Goal: Information Seeking & Learning: Learn about a topic

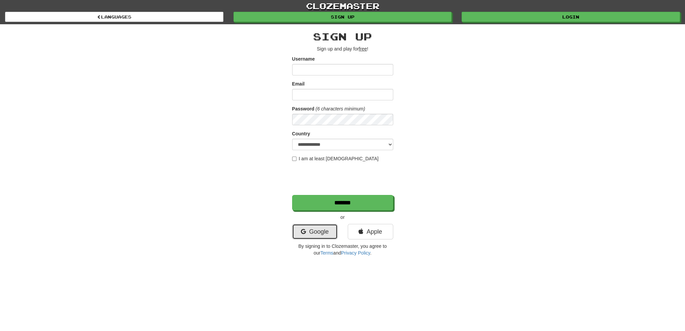
click at [308, 232] on link "Google" at bounding box center [314, 231] width 45 height 15
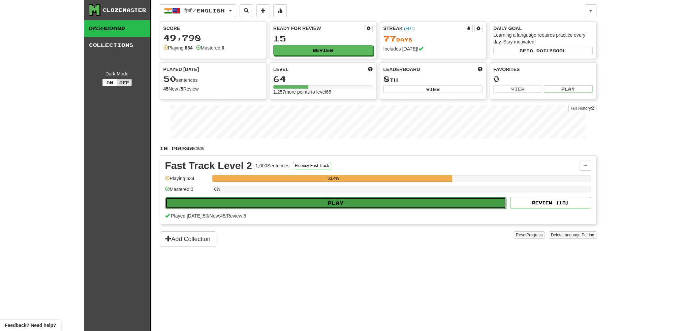
click at [378, 201] on button "Play" at bounding box center [335, 202] width 341 height 11
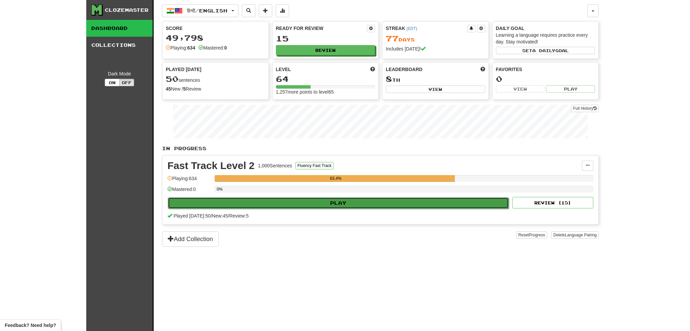
select select "**"
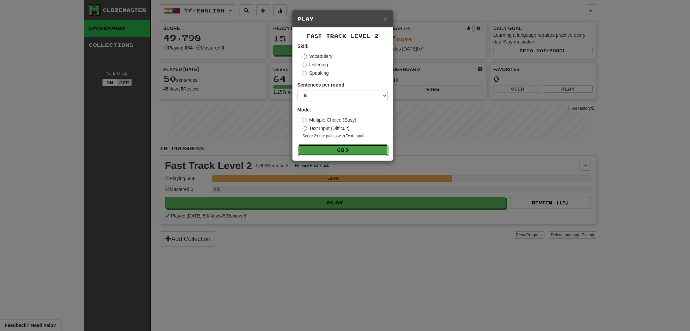
click at [333, 152] on button "Go" at bounding box center [343, 149] width 90 height 11
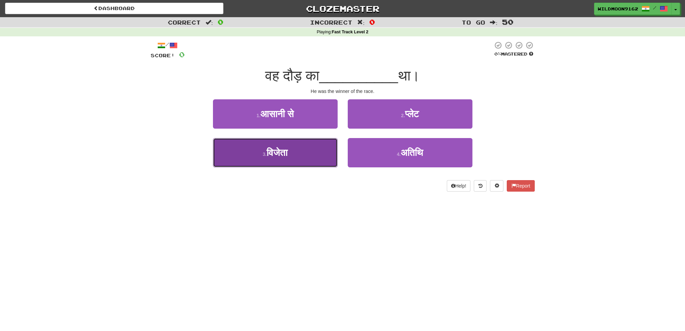
click at [308, 153] on button "3 . विजेता" at bounding box center [275, 152] width 125 height 29
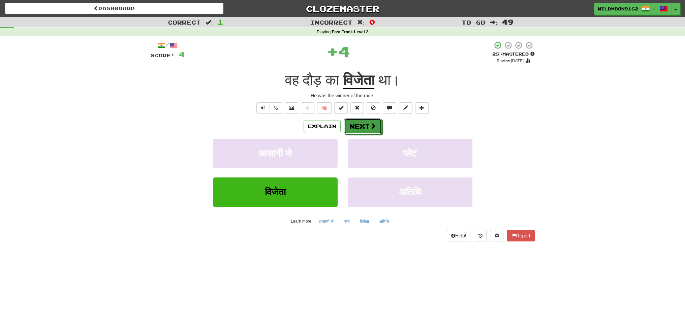
drag, startPoint x: 361, startPoint y: 129, endPoint x: 378, endPoint y: 193, distance: 65.9
click at [361, 131] on button "Next" at bounding box center [363, 126] width 38 height 15
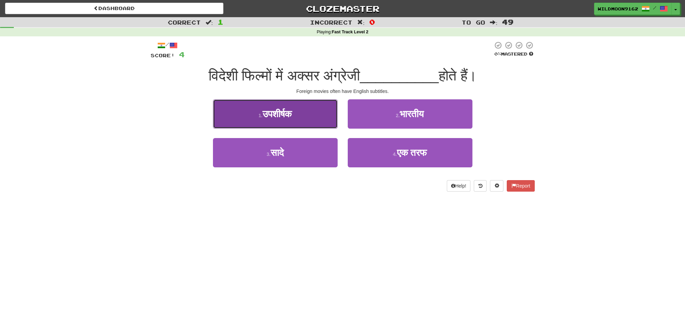
click at [301, 118] on button "1 . उपशीर्षक" at bounding box center [275, 113] width 125 height 29
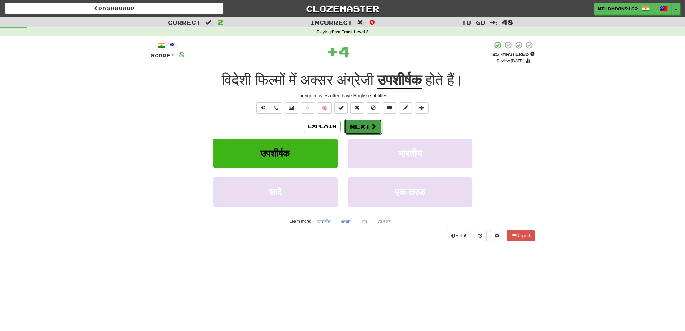
click at [368, 125] on button "Next" at bounding box center [363, 126] width 38 height 15
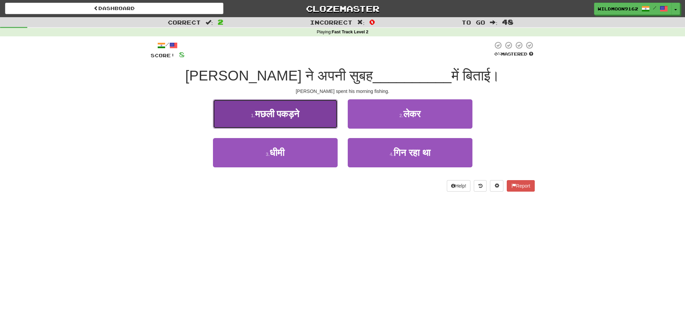
click at [299, 115] on span "मछली पकड़ने" at bounding box center [277, 114] width 44 height 10
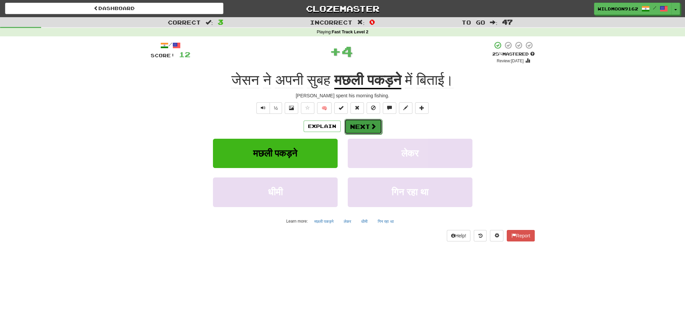
click at [360, 126] on button "Next" at bounding box center [363, 126] width 38 height 15
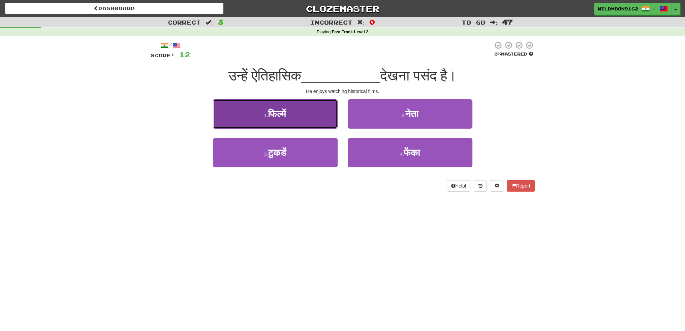
click at [280, 119] on button "1 . फिल्में" at bounding box center [275, 113] width 125 height 29
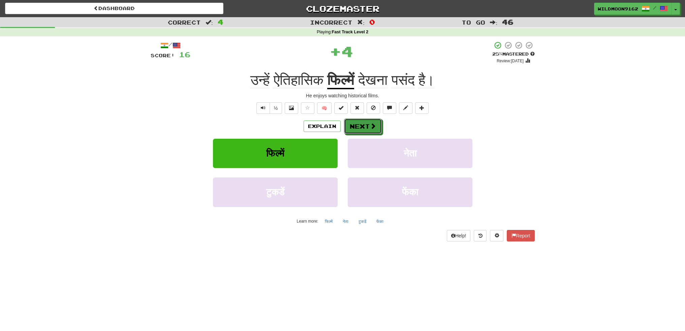
drag, startPoint x: 353, startPoint y: 128, endPoint x: 371, endPoint y: 183, distance: 57.6
click at [353, 129] on button "Next" at bounding box center [363, 126] width 38 height 15
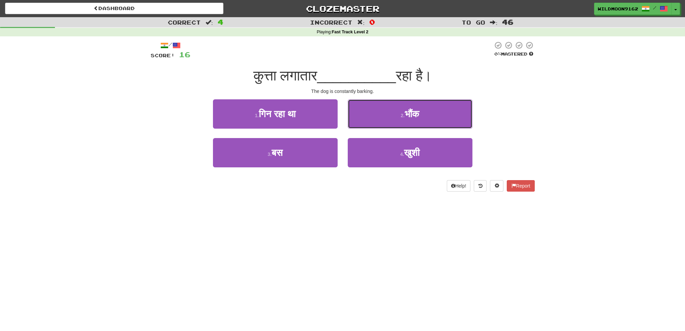
click at [409, 118] on span "भौंक" at bounding box center [412, 114] width 14 height 10
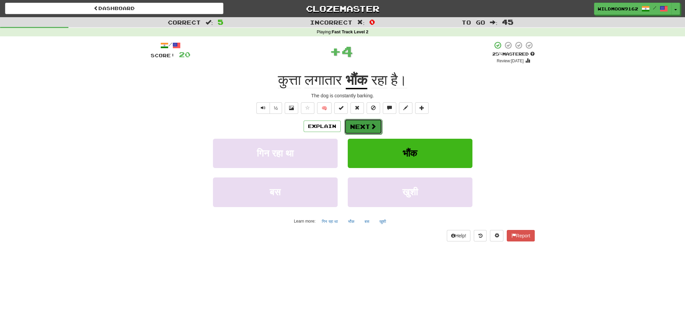
click at [371, 128] on span at bounding box center [373, 126] width 6 height 6
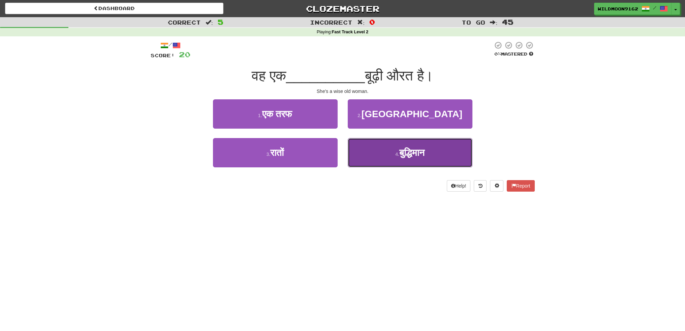
click at [400, 153] on span "बुद्धिमान" at bounding box center [411, 153] width 25 height 10
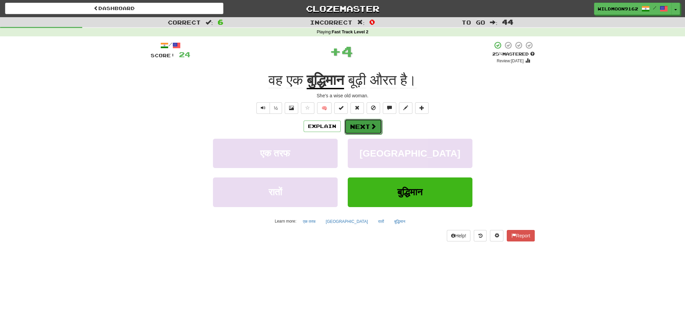
drag, startPoint x: 362, startPoint y: 127, endPoint x: 393, endPoint y: 209, distance: 87.6
click at [362, 128] on button "Next" at bounding box center [363, 126] width 38 height 15
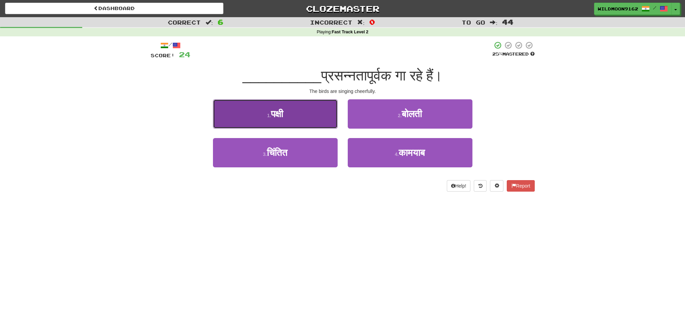
click at [303, 113] on button "1 . पक्षी" at bounding box center [275, 113] width 125 height 29
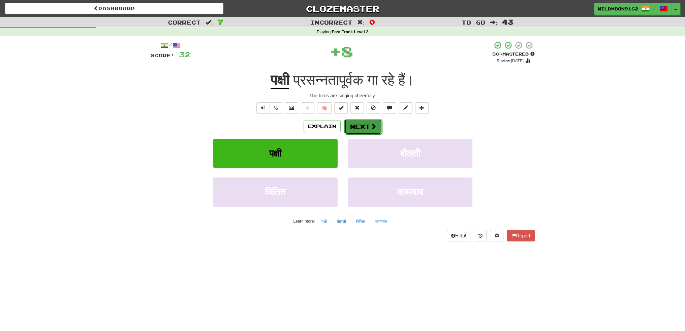
click at [355, 127] on button "Next" at bounding box center [363, 126] width 38 height 15
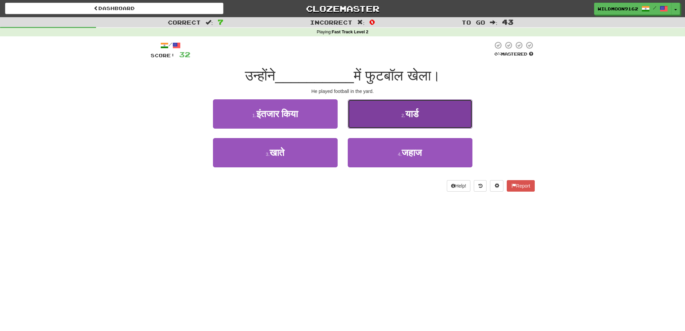
click at [401, 114] on small "2 ." at bounding box center [403, 115] width 4 height 5
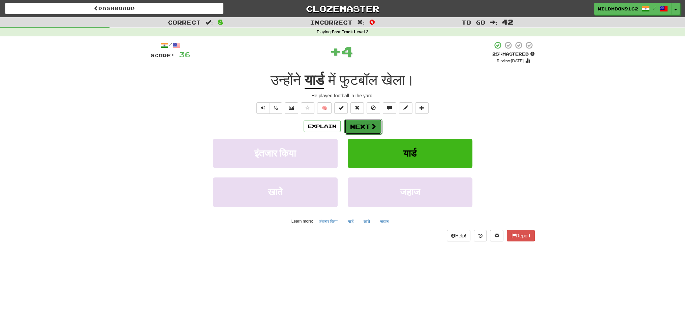
click at [365, 128] on button "Next" at bounding box center [363, 126] width 38 height 15
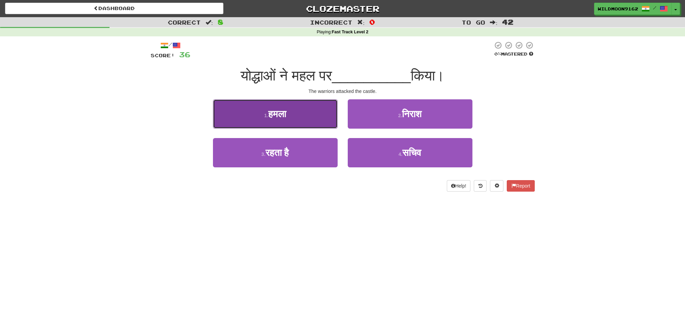
click at [286, 112] on span "हमला" at bounding box center [277, 114] width 18 height 10
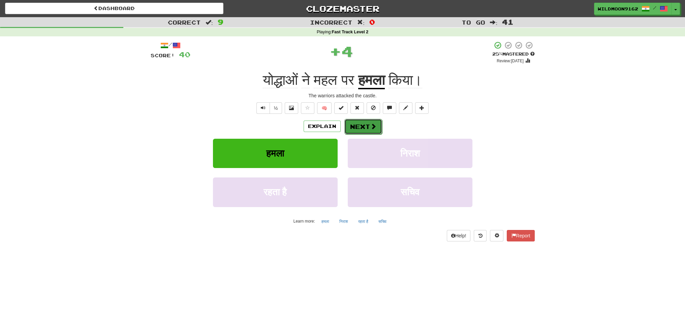
click at [370, 124] on span at bounding box center [373, 126] width 6 height 6
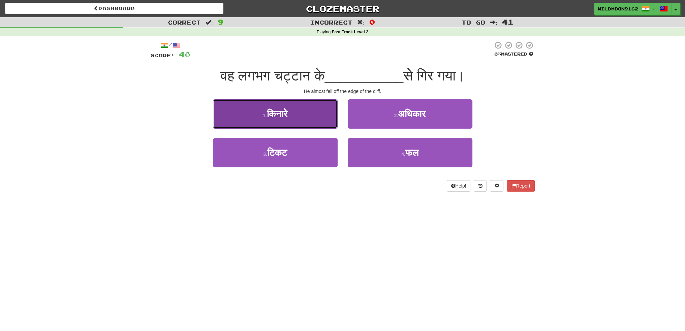
click at [294, 120] on button "1 . किनारे" at bounding box center [275, 113] width 125 height 29
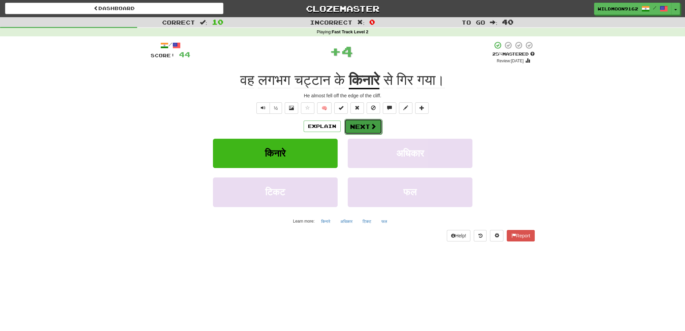
click at [361, 126] on button "Next" at bounding box center [363, 126] width 38 height 15
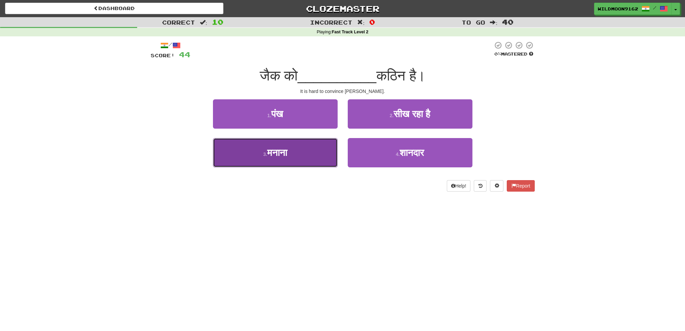
click at [293, 154] on button "3 . [GEOGRAPHIC_DATA]" at bounding box center [275, 152] width 125 height 29
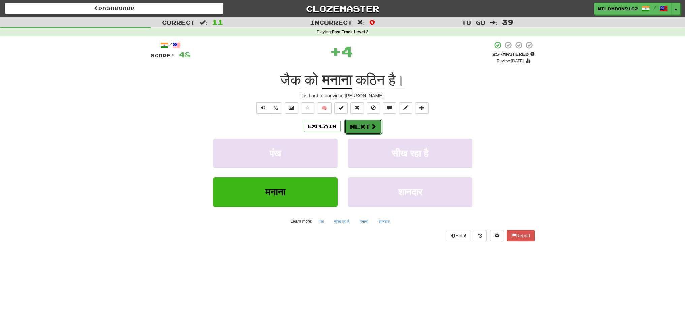
click at [351, 130] on button "Next" at bounding box center [363, 126] width 38 height 15
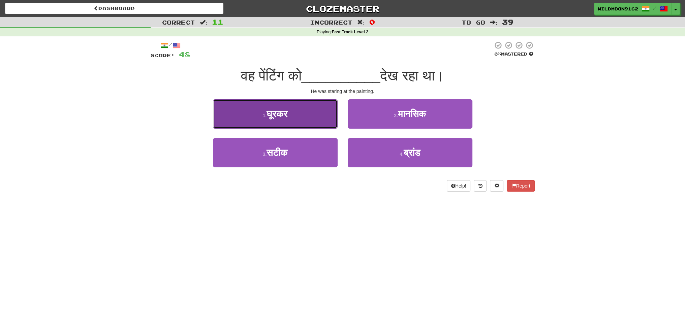
click at [299, 112] on button "1 . घूरकर" at bounding box center [275, 113] width 125 height 29
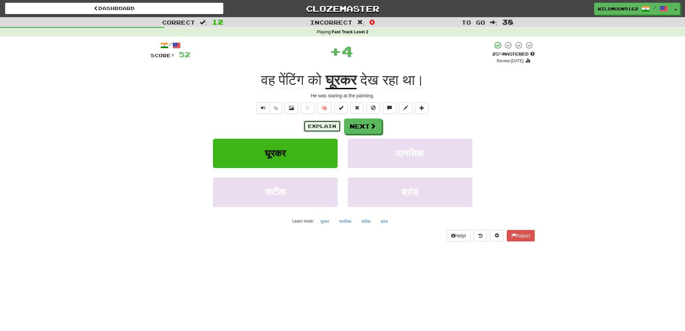
click at [317, 125] on button "Explain" at bounding box center [321, 126] width 37 height 11
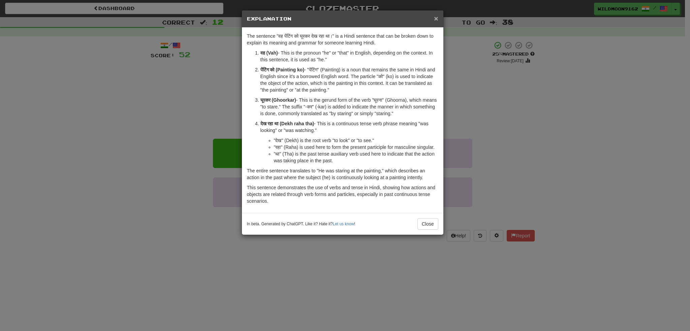
click at [437, 16] on span "×" at bounding box center [436, 18] width 4 height 8
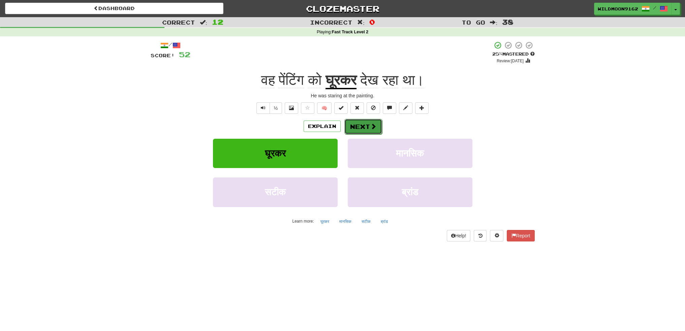
click at [360, 129] on button "Next" at bounding box center [363, 126] width 38 height 15
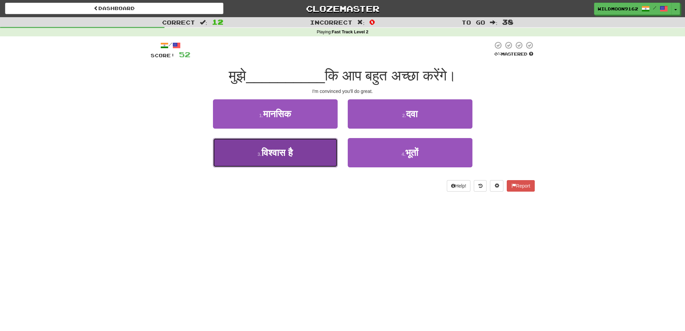
click at [293, 154] on span "विश्वास है" at bounding box center [276, 153] width 31 height 10
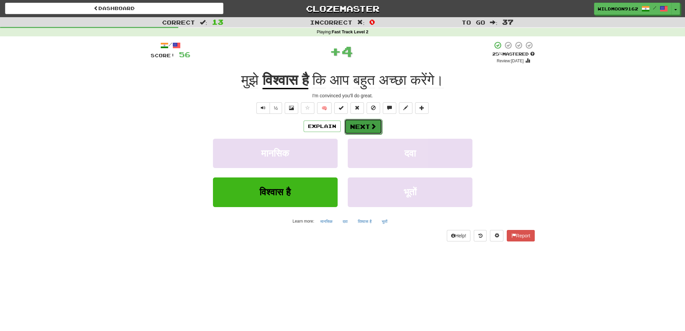
click at [357, 122] on button "Next" at bounding box center [363, 126] width 38 height 15
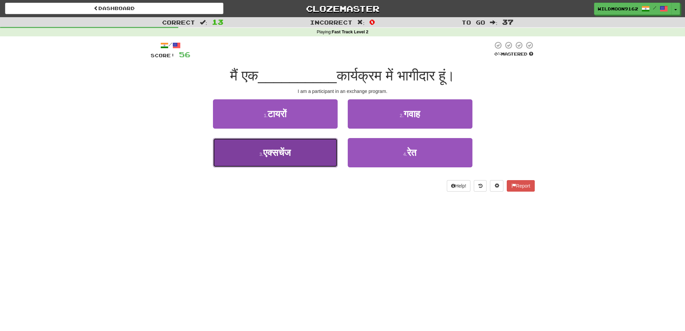
click at [279, 155] on span "एक्सचेंज" at bounding box center [277, 153] width 28 height 10
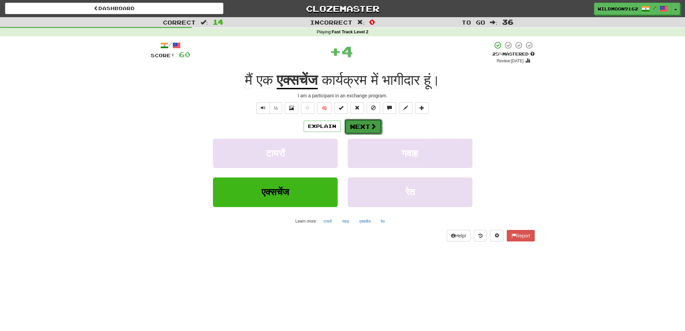
click at [375, 129] on span at bounding box center [373, 126] width 6 height 6
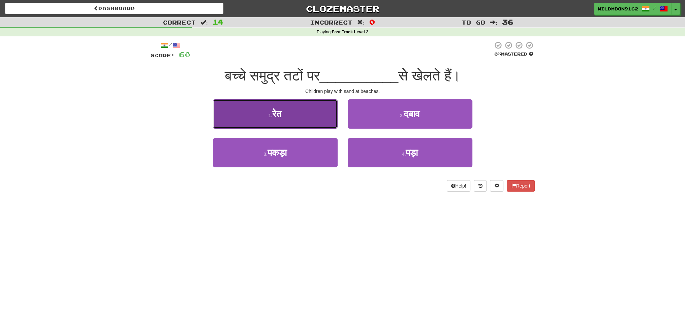
click at [290, 120] on button "1 . रेत" at bounding box center [275, 113] width 125 height 29
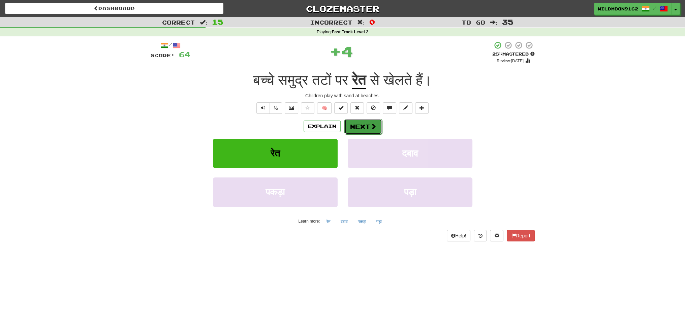
click at [356, 123] on button "Next" at bounding box center [363, 126] width 38 height 15
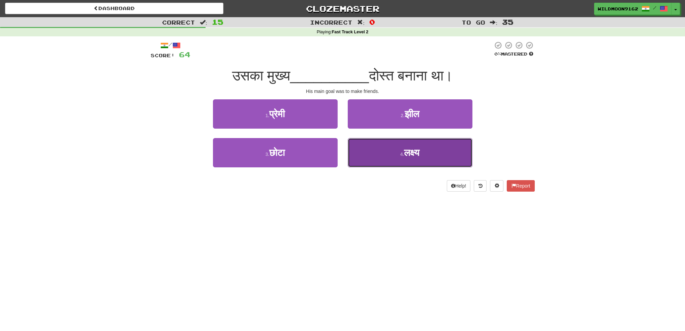
click at [392, 155] on button "4 . लक्ष्य" at bounding box center [410, 152] width 125 height 29
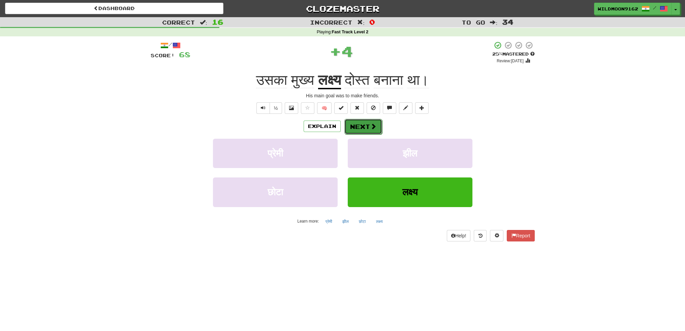
click at [358, 125] on button "Next" at bounding box center [363, 126] width 38 height 15
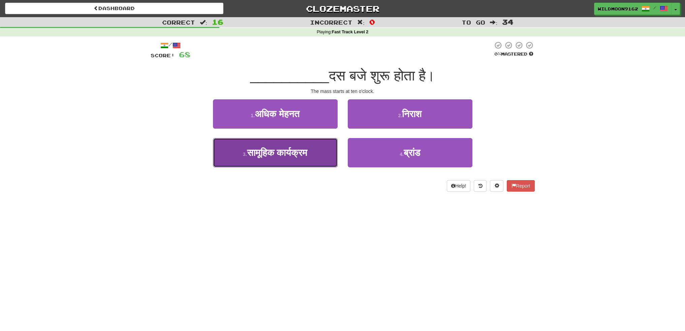
click at [288, 161] on button "3 . सामूहिक कार्यक्रम" at bounding box center [275, 152] width 125 height 29
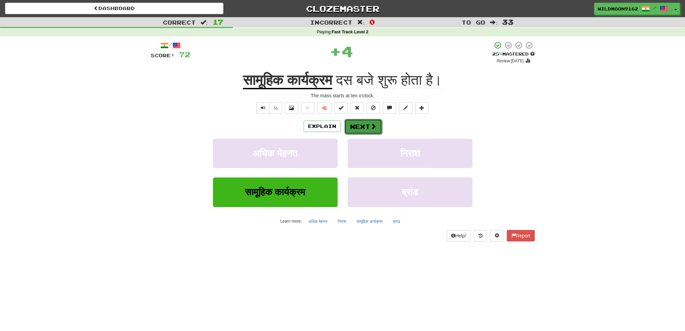
drag, startPoint x: 347, startPoint y: 129, endPoint x: 371, endPoint y: 188, distance: 64.1
click at [347, 129] on button "Next" at bounding box center [363, 126] width 38 height 15
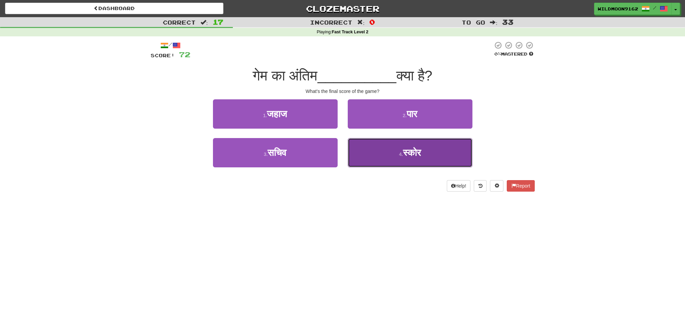
click at [403, 154] on span "स्कोर" at bounding box center [412, 153] width 18 height 10
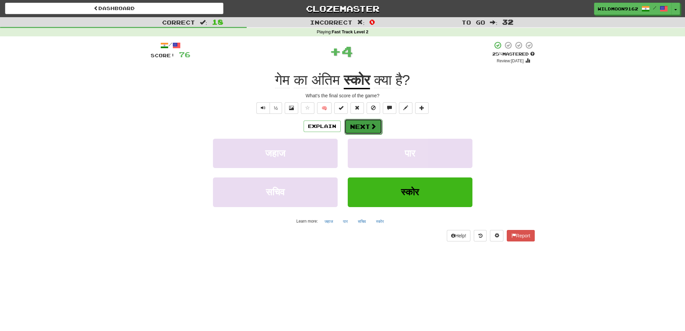
click at [371, 127] on span at bounding box center [373, 126] width 6 height 6
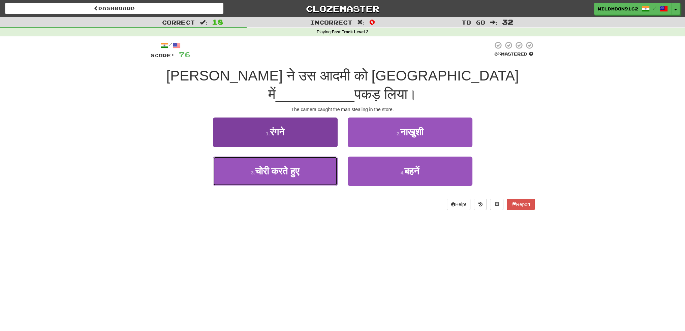
click at [297, 166] on span "चोरी करते हुए" at bounding box center [277, 171] width 44 height 10
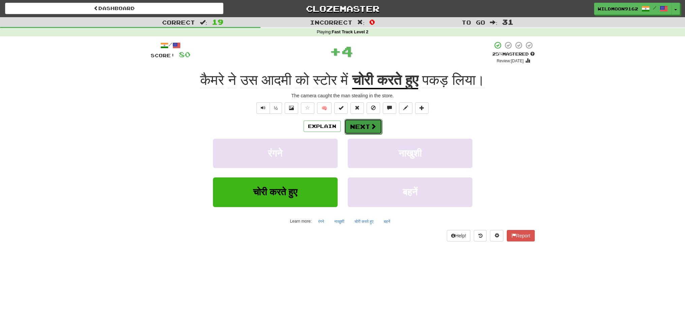
click at [377, 123] on button "Next" at bounding box center [363, 126] width 38 height 15
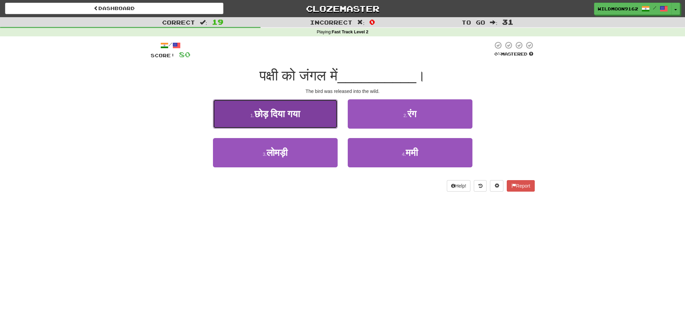
click at [282, 118] on span "छोड़ दिया गया" at bounding box center [277, 114] width 46 height 10
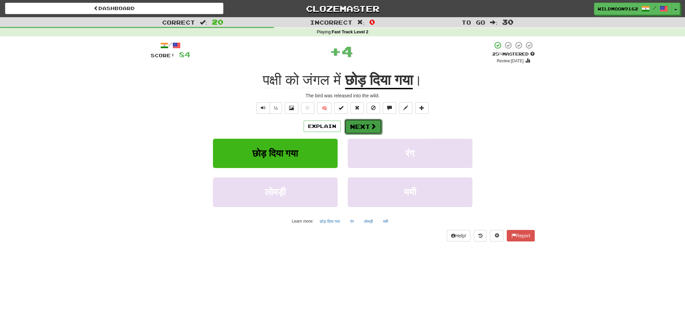
drag, startPoint x: 358, startPoint y: 127, endPoint x: 357, endPoint y: 130, distance: 3.7
click at [357, 130] on button "Next" at bounding box center [363, 126] width 38 height 15
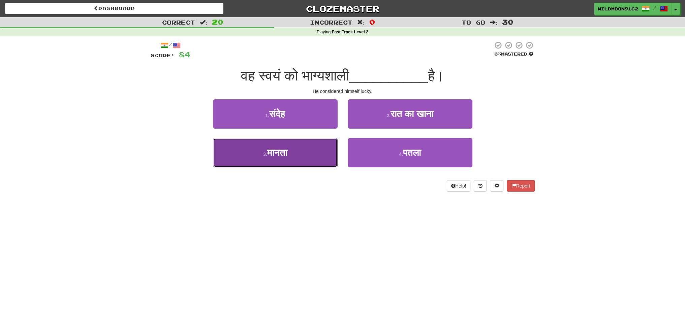
click at [302, 151] on button "3 . मानता" at bounding box center [275, 152] width 125 height 29
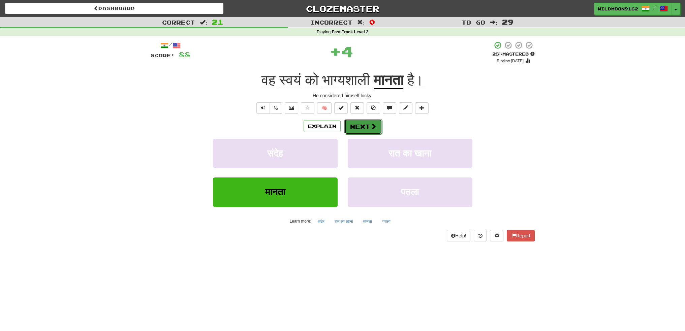
click at [358, 127] on button "Next" at bounding box center [363, 126] width 38 height 15
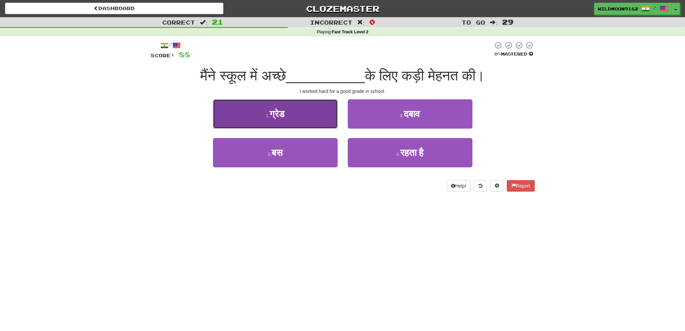
click at [311, 118] on button "1 . ग्रेड" at bounding box center [275, 113] width 125 height 29
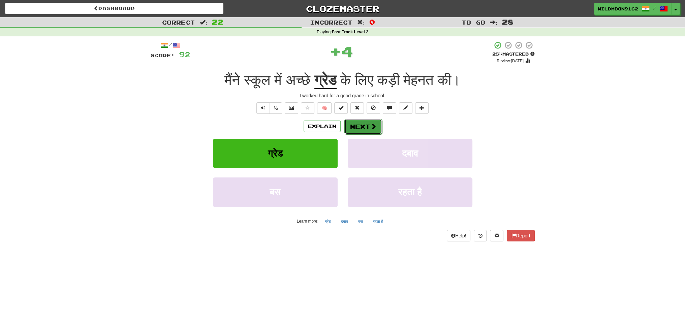
click at [367, 129] on button "Next" at bounding box center [363, 126] width 38 height 15
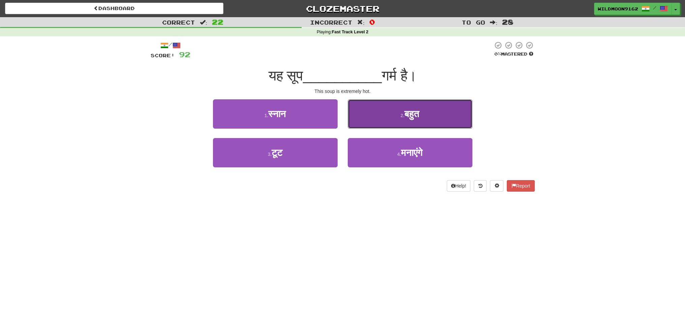
click at [398, 112] on button "2 . बहुत" at bounding box center [410, 113] width 125 height 29
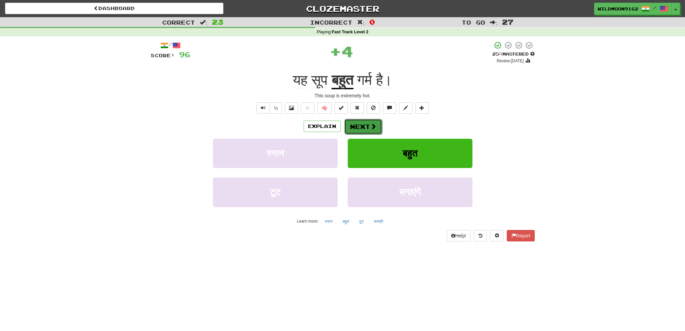
click at [361, 129] on button "Next" at bounding box center [363, 126] width 38 height 15
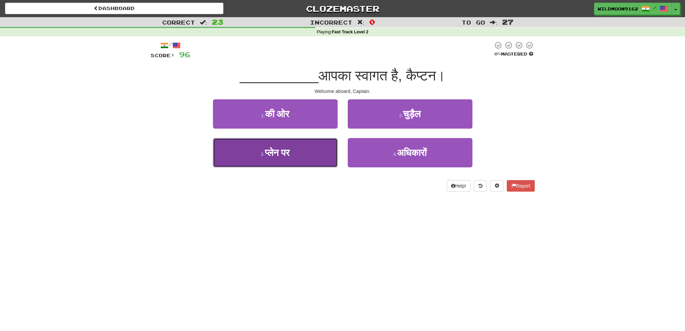
click at [313, 156] on button "3 . प्लेन पर" at bounding box center [275, 152] width 125 height 29
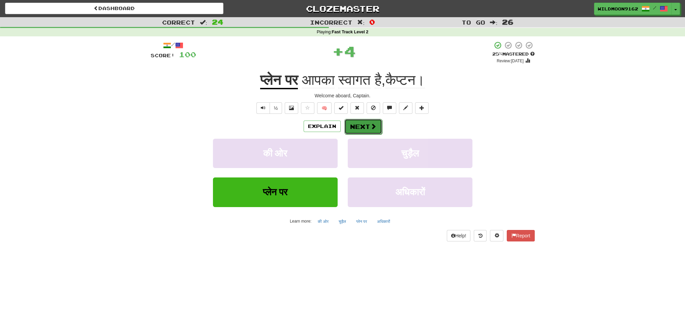
click at [366, 124] on button "Next" at bounding box center [363, 126] width 38 height 15
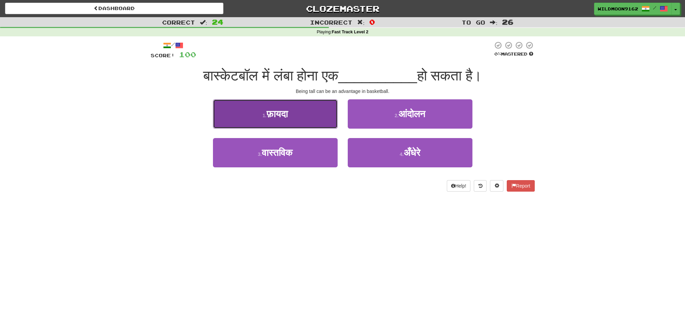
click at [272, 117] on span "फ़ायदा" at bounding box center [276, 114] width 21 height 10
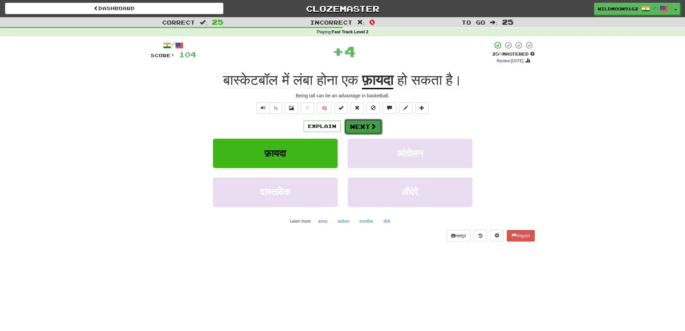
click at [366, 127] on button "Next" at bounding box center [363, 126] width 38 height 15
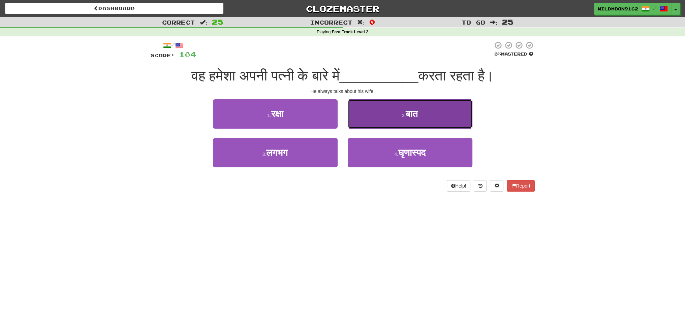
click at [387, 114] on button "2 . बात" at bounding box center [410, 113] width 125 height 29
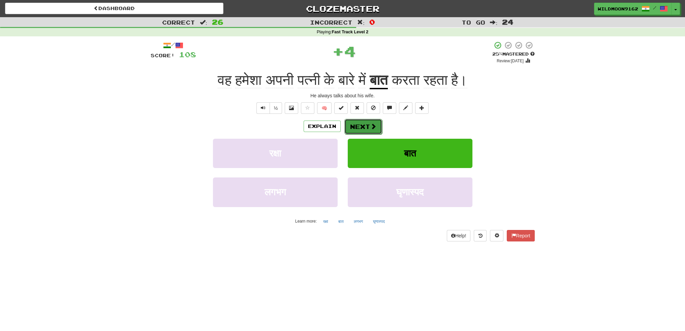
click at [369, 123] on button "Next" at bounding box center [363, 126] width 38 height 15
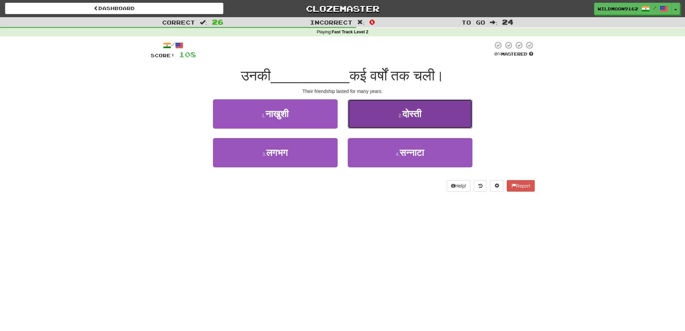
click at [415, 118] on span "दोस्ती" at bounding box center [411, 114] width 19 height 10
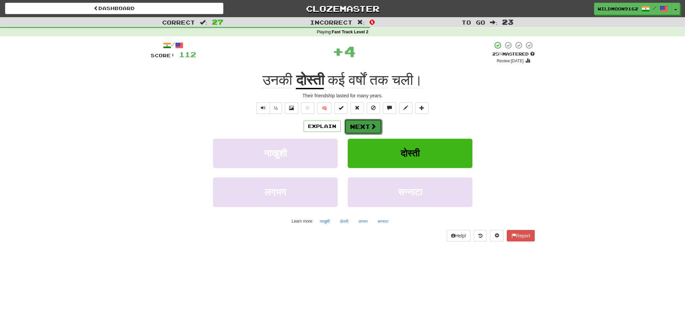
click at [370, 127] on span at bounding box center [373, 126] width 6 height 6
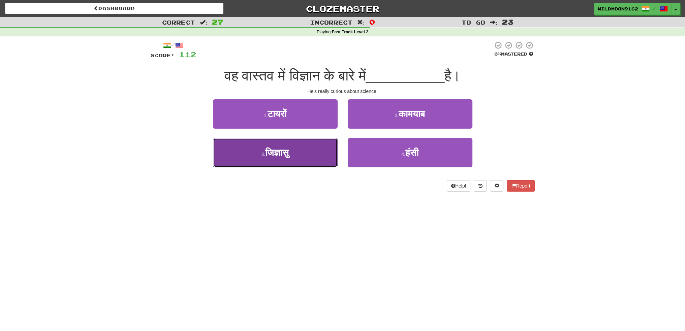
click at [293, 156] on button "3 . जिज्ञासु" at bounding box center [275, 152] width 125 height 29
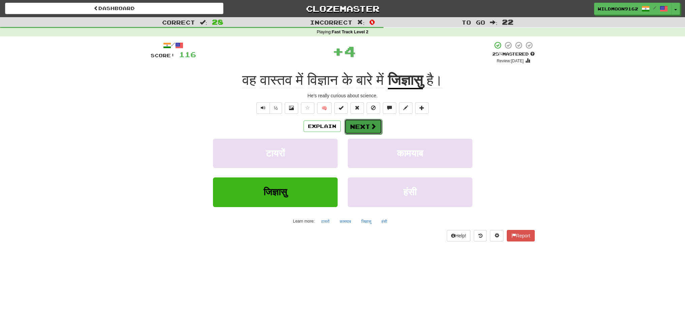
click at [360, 129] on button "Next" at bounding box center [363, 126] width 38 height 15
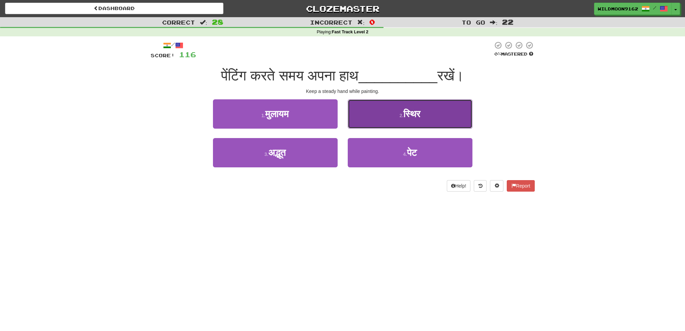
click at [372, 105] on button "2 . स्थिर" at bounding box center [410, 113] width 125 height 29
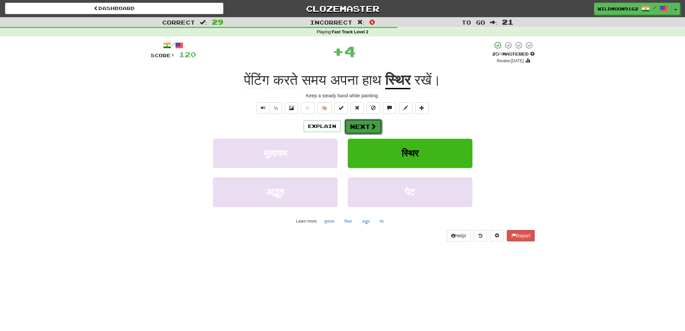
click at [350, 123] on button "Next" at bounding box center [363, 126] width 38 height 15
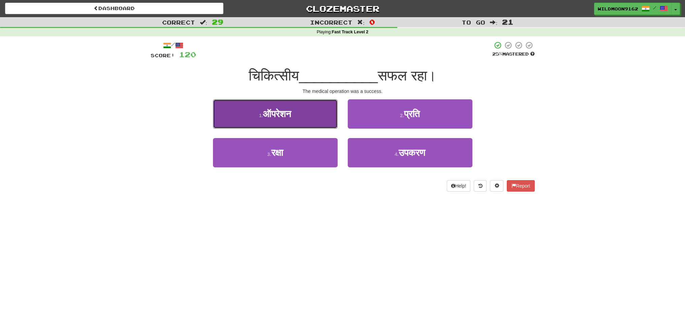
click at [291, 117] on span "ऑपरेशन" at bounding box center [277, 114] width 28 height 10
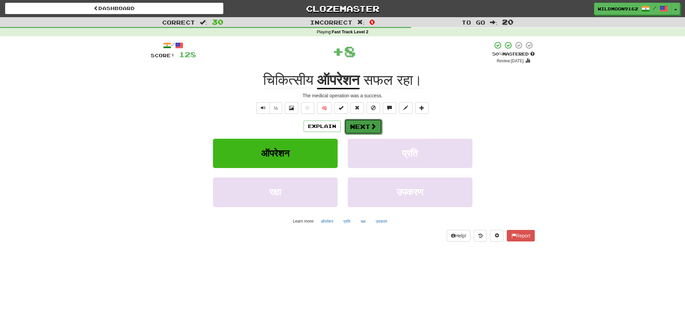
click at [373, 128] on span at bounding box center [373, 126] width 6 height 6
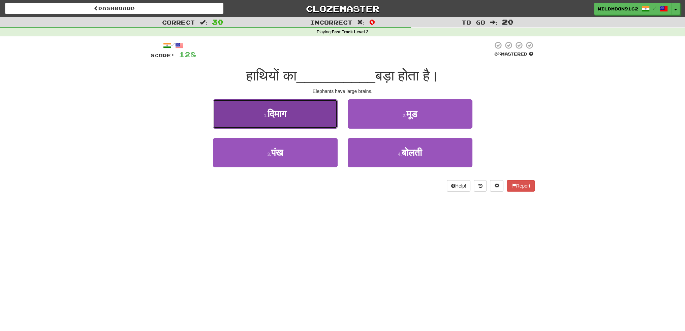
click at [280, 117] on span "दिमाग" at bounding box center [276, 114] width 19 height 10
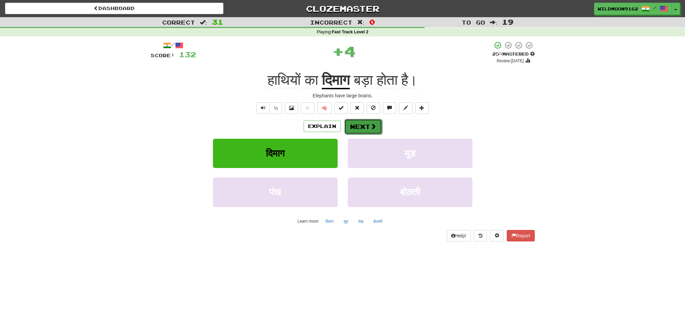
click at [370, 126] on span at bounding box center [373, 126] width 6 height 6
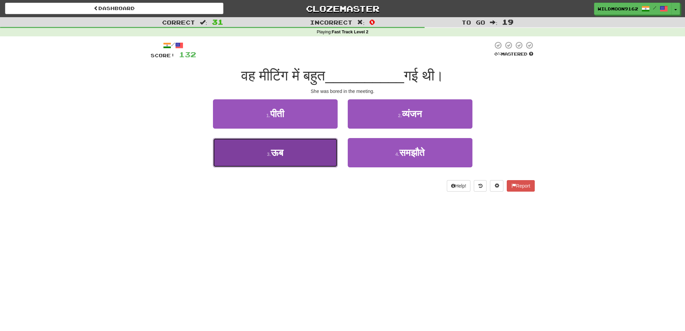
click at [283, 158] on button "3 . [GEOGRAPHIC_DATA]" at bounding box center [275, 152] width 125 height 29
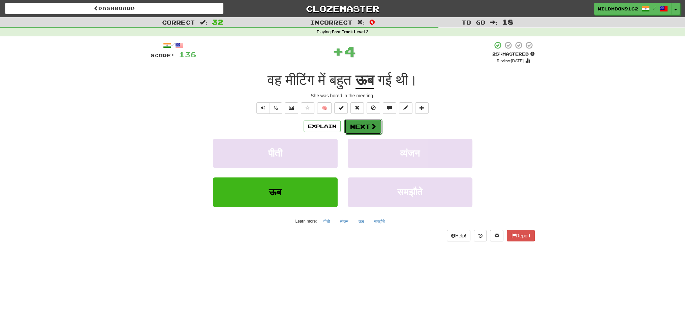
click at [360, 127] on button "Next" at bounding box center [363, 126] width 38 height 15
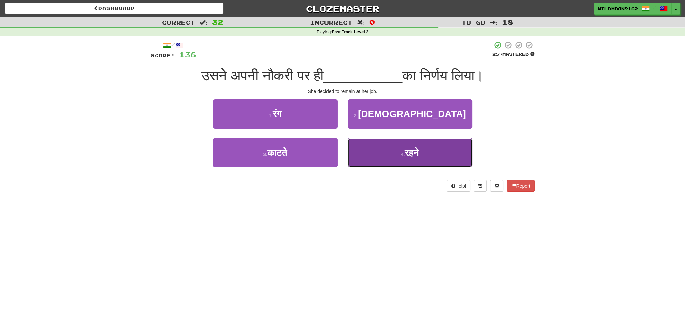
click at [397, 157] on button "4 . रहने" at bounding box center [410, 152] width 125 height 29
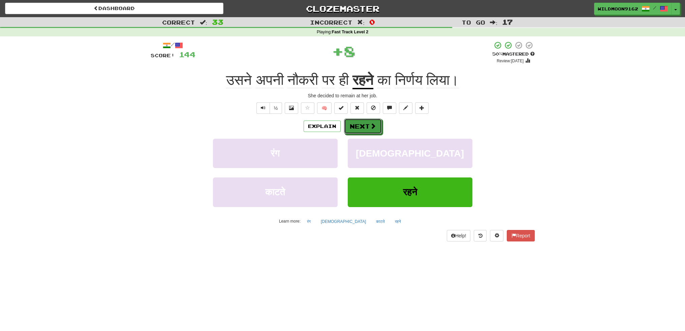
drag, startPoint x: 362, startPoint y: 126, endPoint x: 423, endPoint y: 285, distance: 169.8
click at [363, 130] on button "Next" at bounding box center [363, 126] width 38 height 15
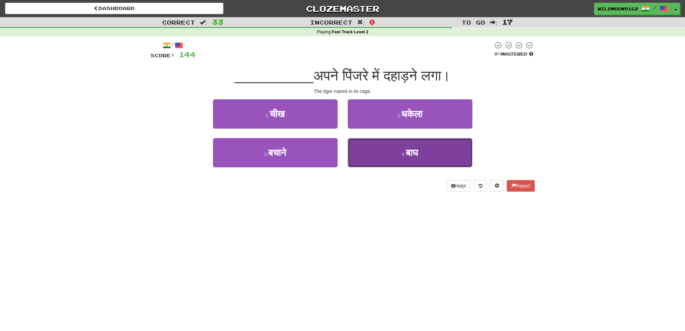
click at [392, 160] on button "4 . [GEOGRAPHIC_DATA]" at bounding box center [410, 152] width 125 height 29
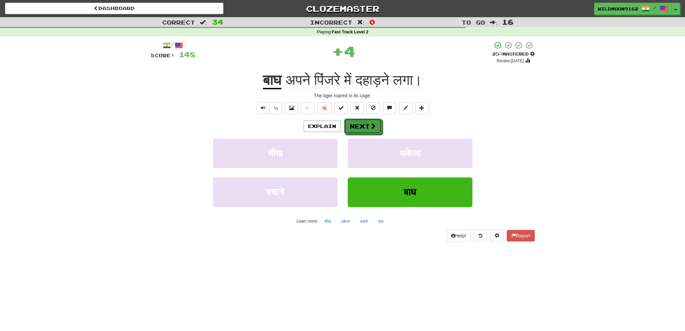
drag, startPoint x: 364, startPoint y: 126, endPoint x: 384, endPoint y: 223, distance: 99.4
click at [364, 128] on button "Next" at bounding box center [363, 126] width 38 height 15
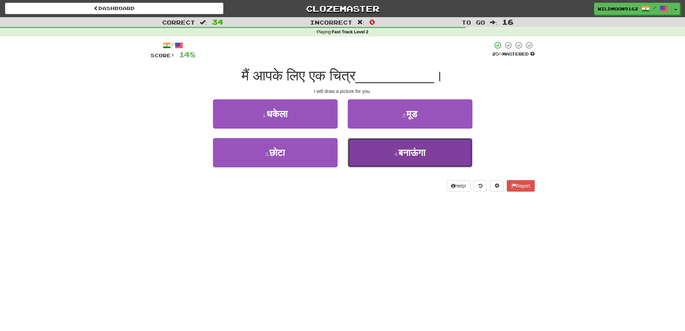
click at [392, 160] on button "4 . [GEOGRAPHIC_DATA]" at bounding box center [410, 152] width 125 height 29
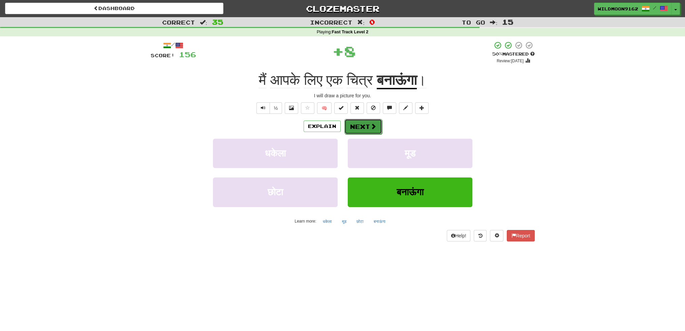
click at [362, 129] on button "Next" at bounding box center [363, 126] width 38 height 15
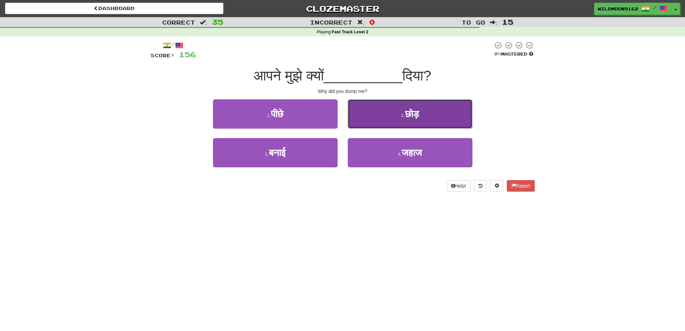
click at [374, 117] on button "2 . छोड़" at bounding box center [410, 113] width 125 height 29
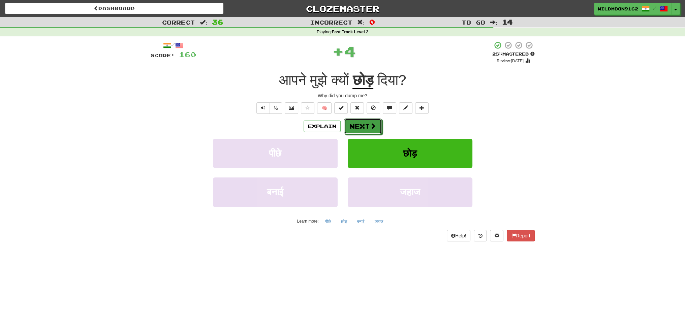
drag, startPoint x: 357, startPoint y: 125, endPoint x: 393, endPoint y: 203, distance: 85.9
click at [357, 125] on button "Next" at bounding box center [363, 126] width 38 height 15
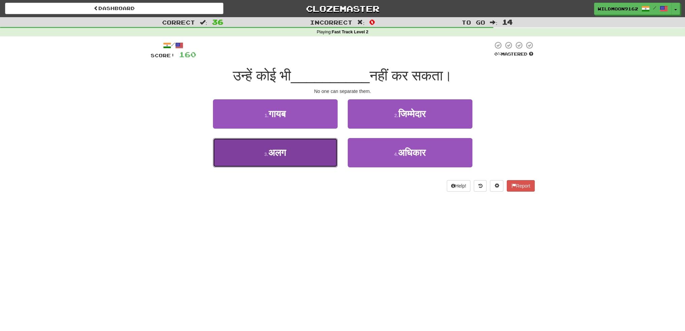
click at [300, 156] on button "3 . अलग" at bounding box center [275, 152] width 125 height 29
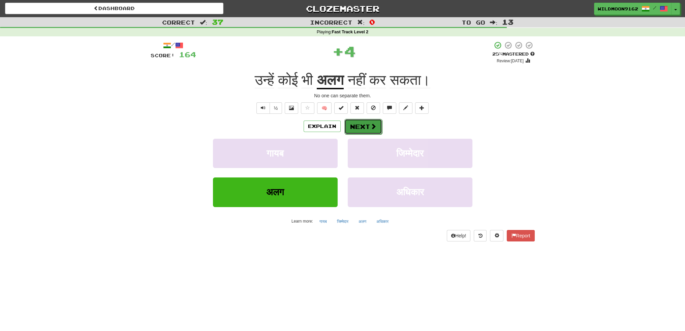
click at [362, 126] on button "Next" at bounding box center [363, 126] width 38 height 15
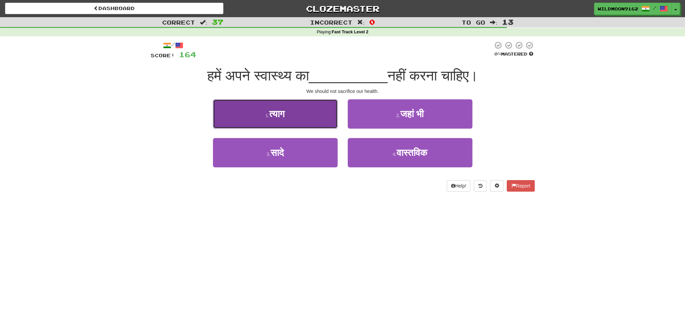
click at [293, 119] on button "1 . त्याग" at bounding box center [275, 113] width 125 height 29
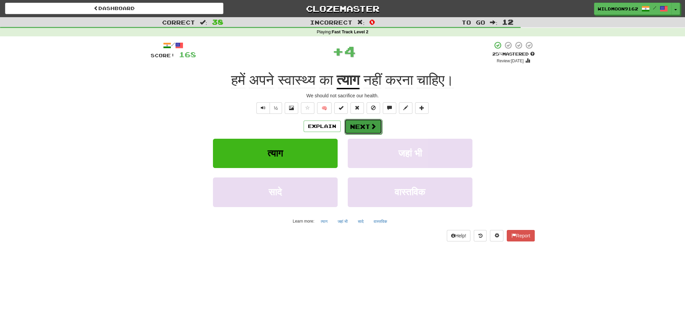
click at [370, 128] on span at bounding box center [373, 126] width 6 height 6
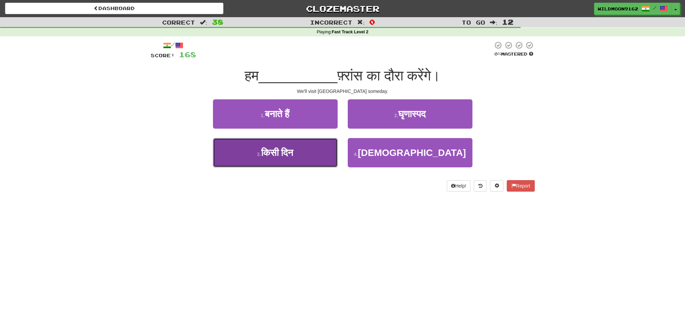
click at [300, 154] on button "3 . किसी दिन" at bounding box center [275, 152] width 125 height 29
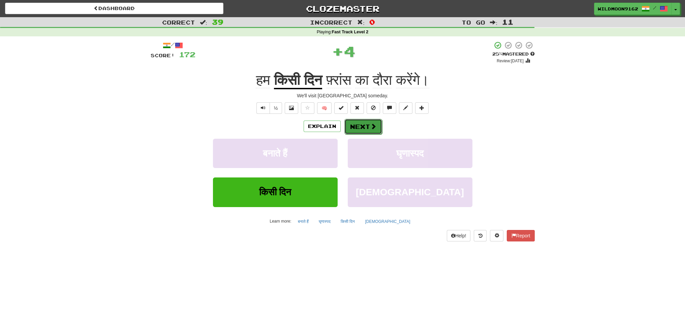
drag, startPoint x: 367, startPoint y: 125, endPoint x: 375, endPoint y: 225, distance: 99.6
click at [367, 126] on button "Next" at bounding box center [363, 126] width 38 height 15
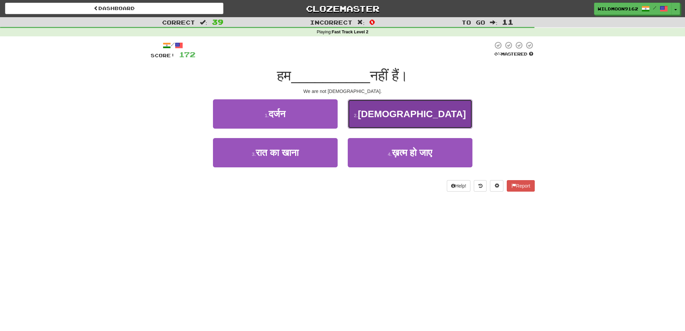
click at [396, 114] on span "[DEMOGRAPHIC_DATA]" at bounding box center [412, 114] width 108 height 10
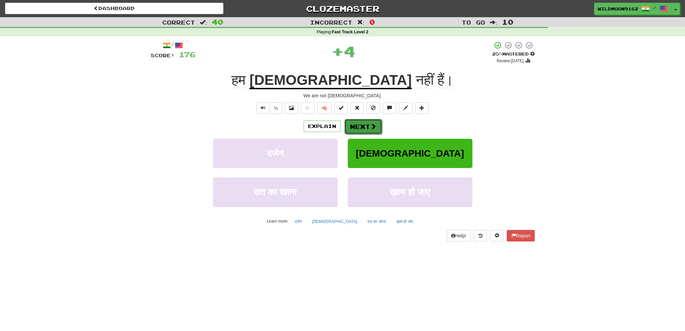
click at [364, 124] on button "Next" at bounding box center [363, 126] width 38 height 15
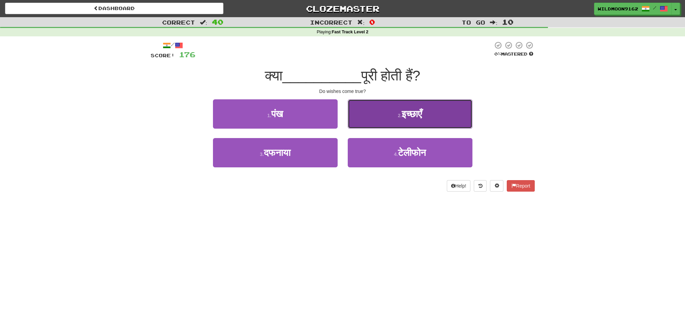
click at [384, 110] on button "2 . इच्छाएँ" at bounding box center [410, 113] width 125 height 29
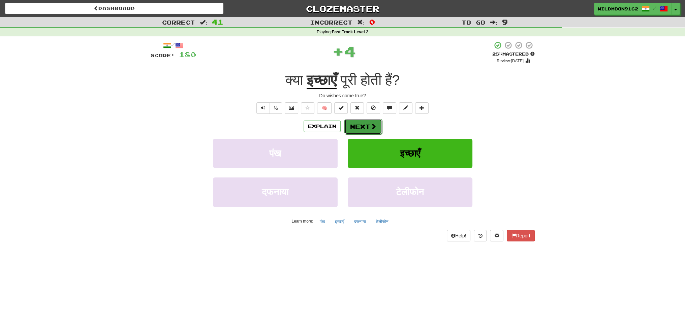
drag, startPoint x: 356, startPoint y: 127, endPoint x: 396, endPoint y: 197, distance: 80.8
click at [356, 127] on button "Next" at bounding box center [363, 126] width 38 height 15
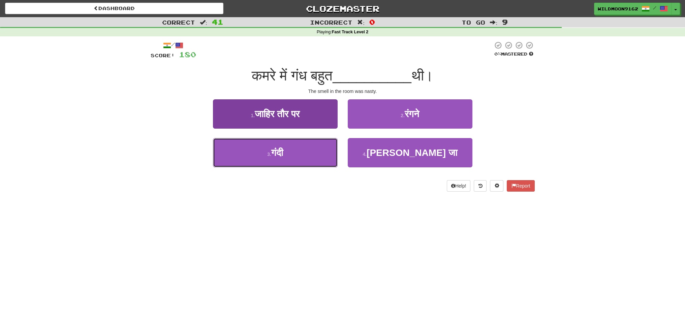
drag, startPoint x: 310, startPoint y: 156, endPoint x: 330, endPoint y: 148, distance: 21.8
click at [310, 155] on button "3 . गंदी" at bounding box center [275, 152] width 125 height 29
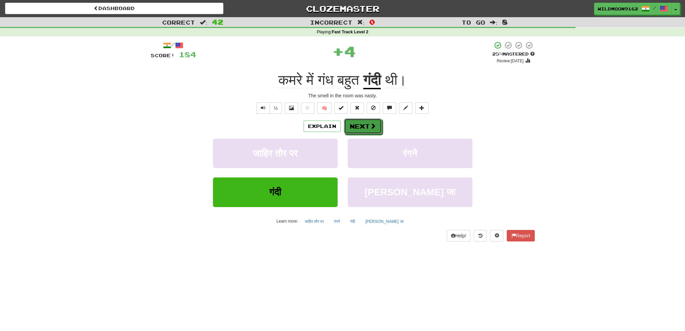
drag, startPoint x: 362, startPoint y: 127, endPoint x: 381, endPoint y: 219, distance: 94.2
click at [362, 128] on button "Next" at bounding box center [363, 126] width 38 height 15
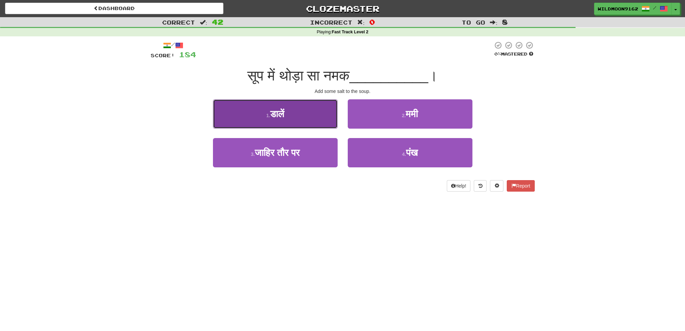
click at [294, 114] on button "1 . डालें" at bounding box center [275, 113] width 125 height 29
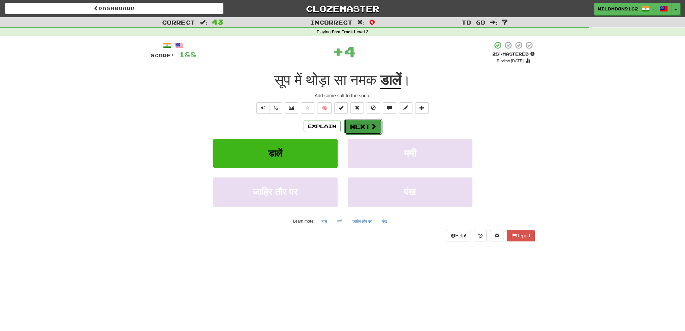
click at [350, 126] on button "Next" at bounding box center [363, 126] width 38 height 15
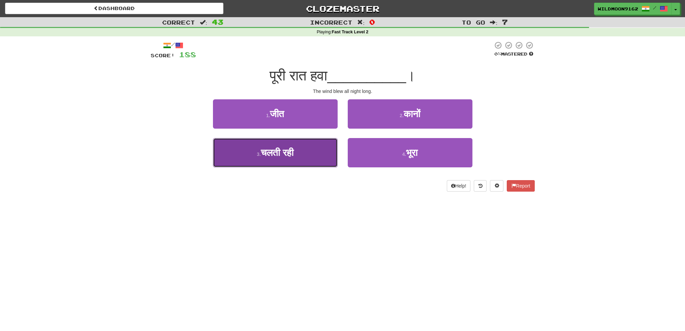
click at [268, 161] on button "3 . चलती रही" at bounding box center [275, 152] width 125 height 29
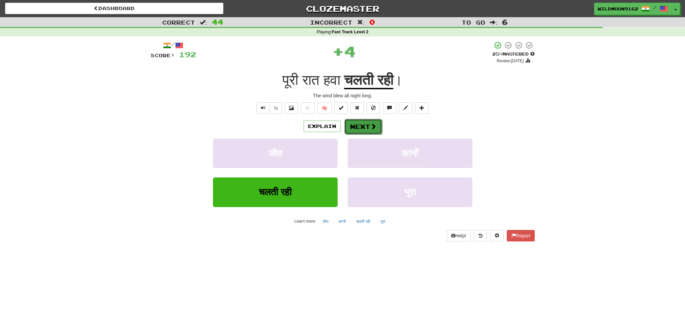
click at [367, 127] on button "Next" at bounding box center [363, 126] width 38 height 15
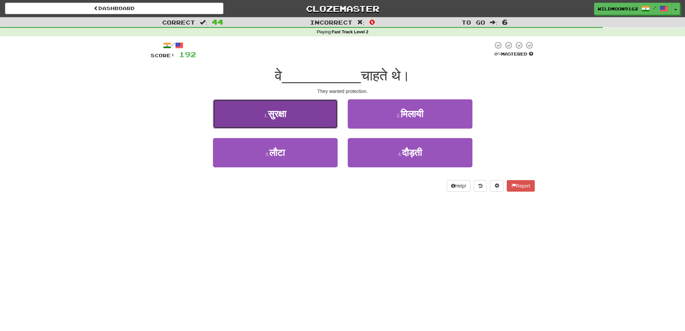
click at [284, 117] on span "सुरक्षा" at bounding box center [277, 114] width 18 height 10
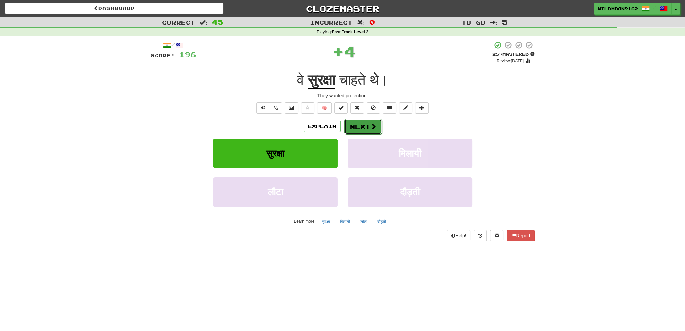
click at [359, 128] on button "Next" at bounding box center [363, 126] width 38 height 15
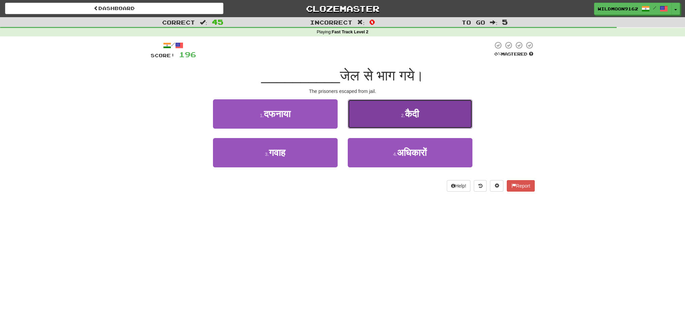
click at [395, 120] on button "2 . कैदी" at bounding box center [410, 113] width 125 height 29
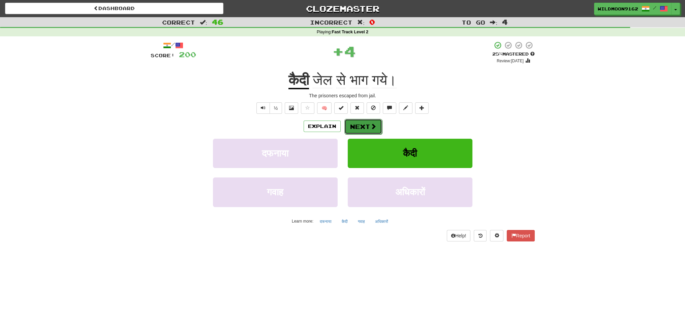
click at [360, 128] on button "Next" at bounding box center [363, 126] width 38 height 15
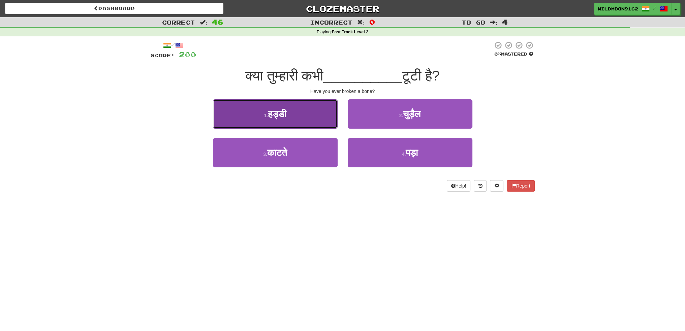
click at [288, 115] on button "1 . हड्डी" at bounding box center [275, 113] width 125 height 29
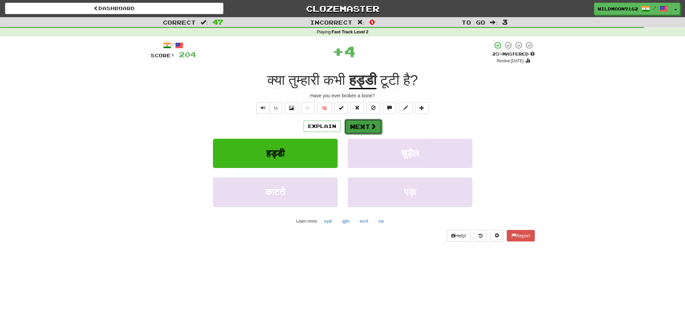
click at [350, 130] on button "Next" at bounding box center [363, 126] width 38 height 15
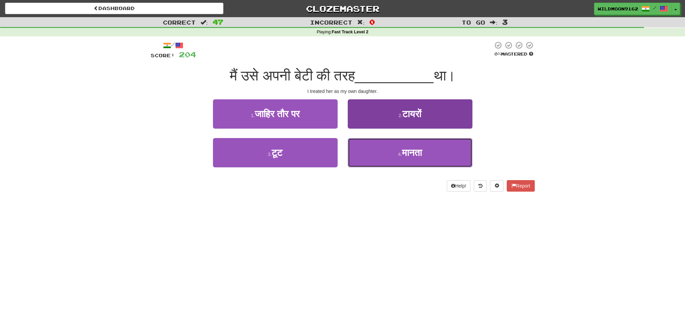
drag, startPoint x: 386, startPoint y: 156, endPoint x: 376, endPoint y: 156, distance: 10.1
click at [386, 156] on button "4 . मानता" at bounding box center [410, 152] width 125 height 29
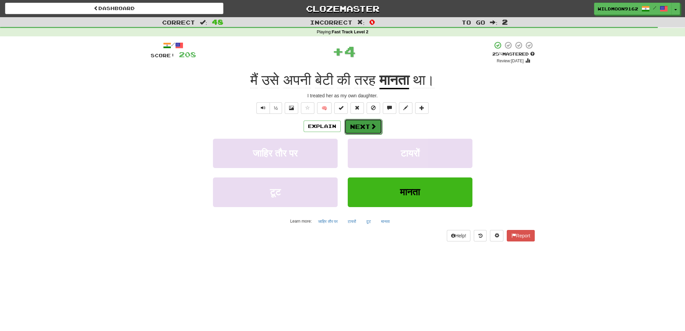
click at [361, 127] on button "Next" at bounding box center [363, 126] width 38 height 15
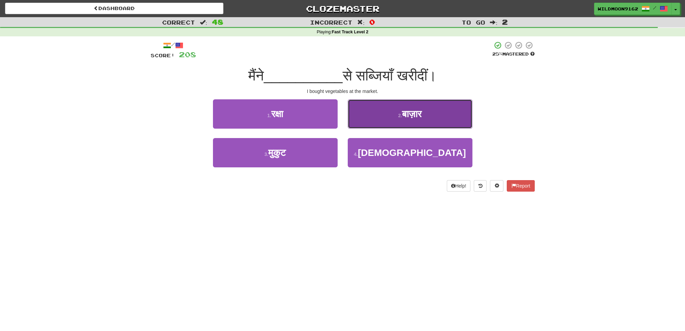
click at [398, 123] on button "2 . बाज़ार" at bounding box center [410, 113] width 125 height 29
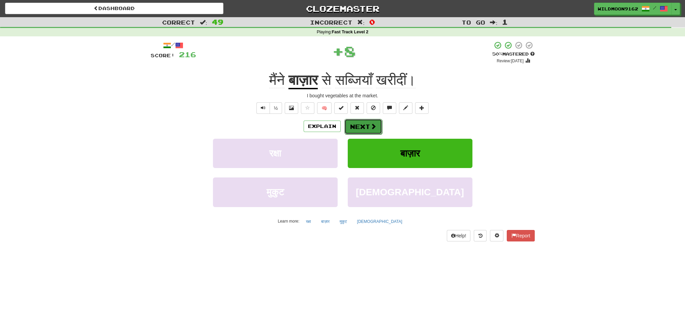
click at [366, 128] on button "Next" at bounding box center [363, 126] width 38 height 15
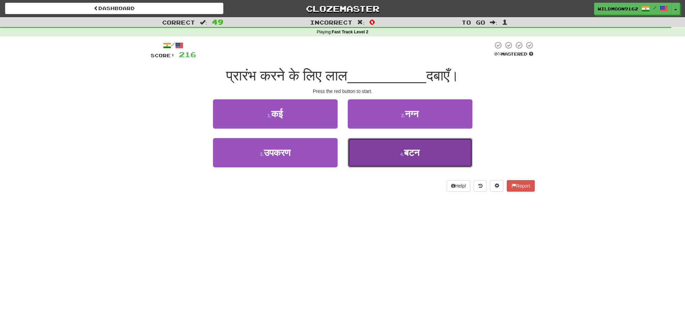
click at [402, 154] on small "4 ." at bounding box center [402, 154] width 4 height 5
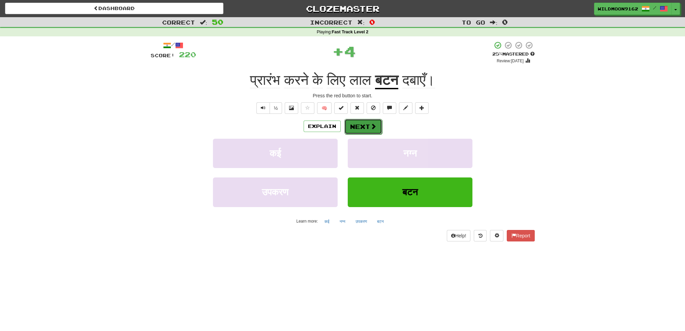
click at [355, 124] on button "Next" at bounding box center [363, 126] width 38 height 15
